Goal: Transaction & Acquisition: Download file/media

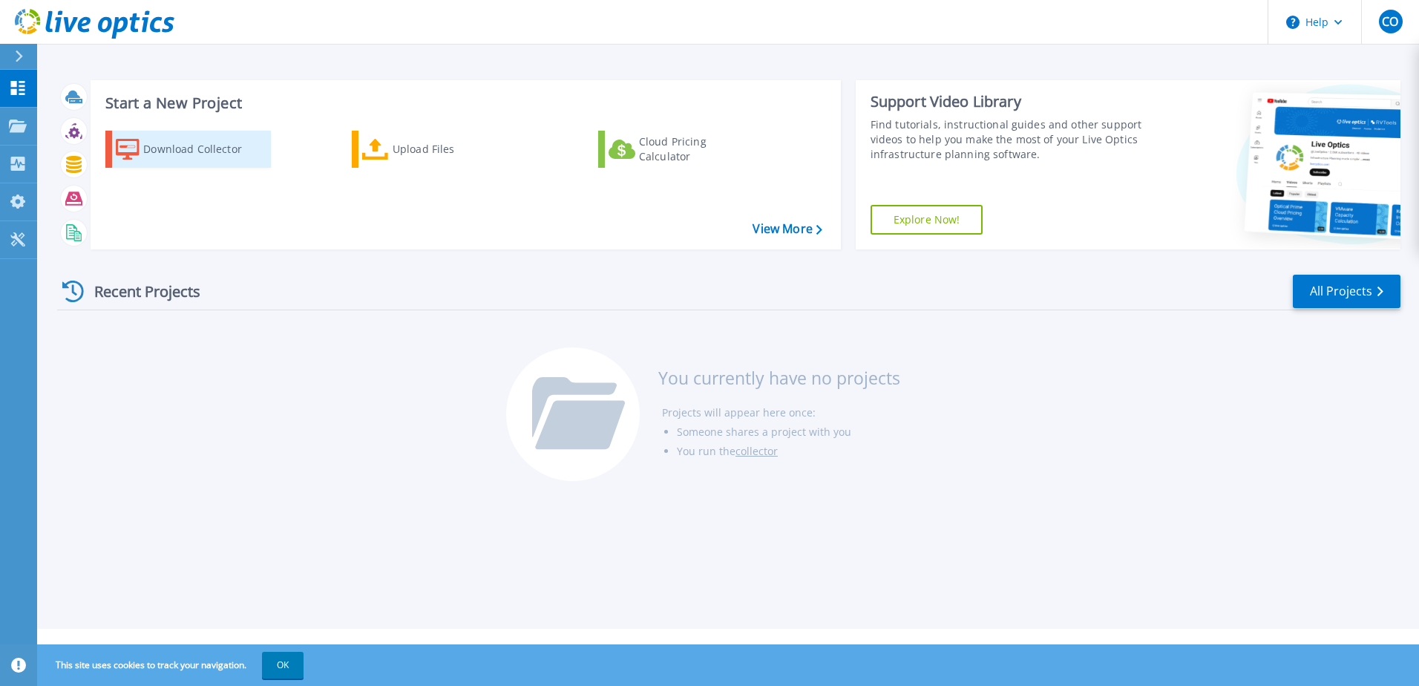
click at [176, 151] on div "Download Collector" at bounding box center [202, 149] width 119 height 30
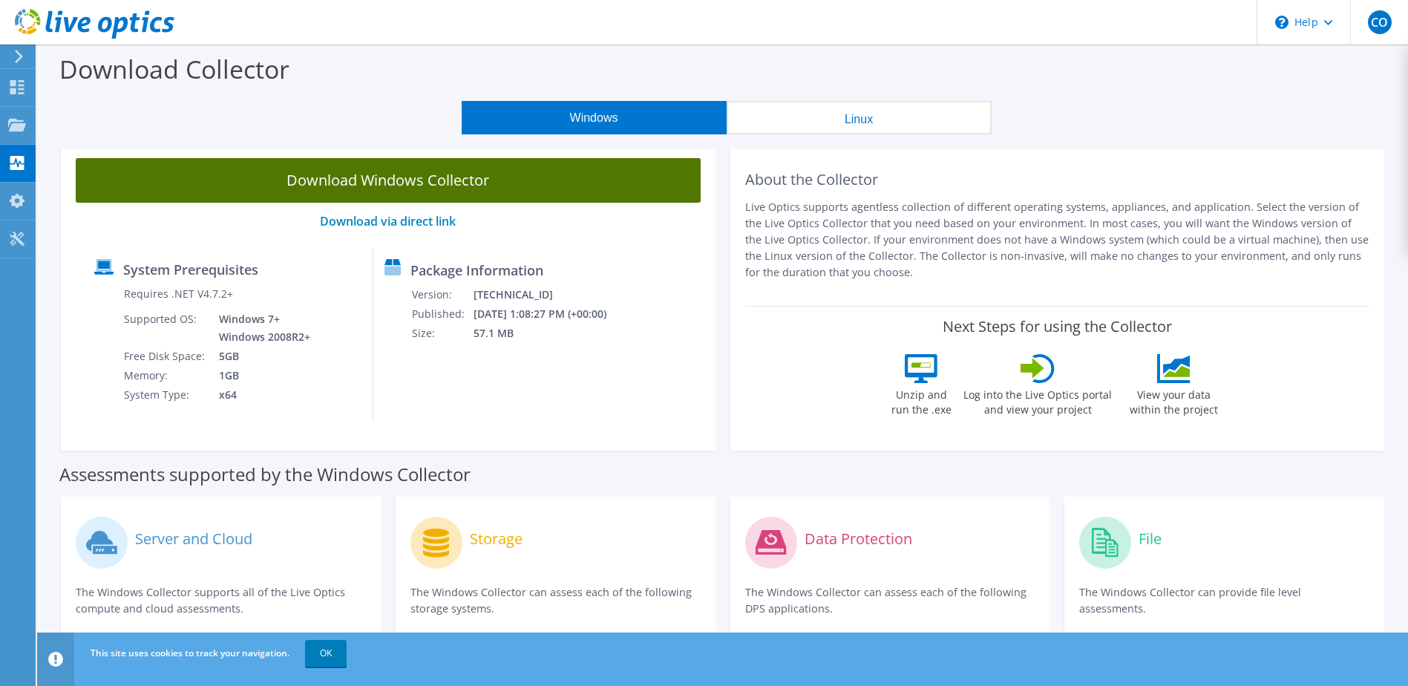
click at [349, 171] on link "Download Windows Collector" at bounding box center [388, 180] width 625 height 45
